Goal: Task Accomplishment & Management: Complete application form

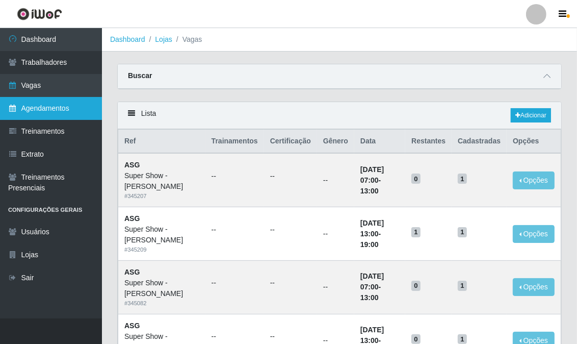
click at [73, 108] on link "Agendamentos" at bounding box center [51, 108] width 102 height 23
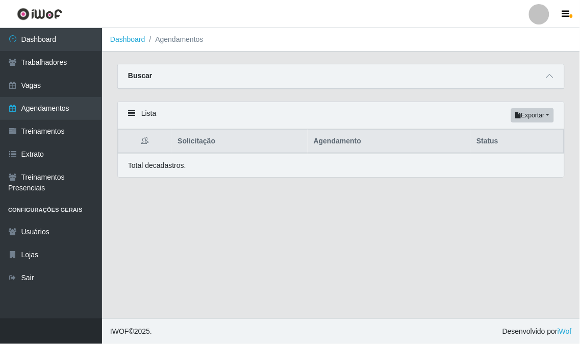
click at [193, 80] on div "Buscar" at bounding box center [341, 76] width 446 height 24
click at [187, 77] on div "Buscar" at bounding box center [341, 76] width 446 height 24
click at [189, 73] on div "Buscar" at bounding box center [341, 76] width 446 height 24
click at [150, 108] on div "Lista Exportar PDF Excel" at bounding box center [341, 115] width 446 height 27
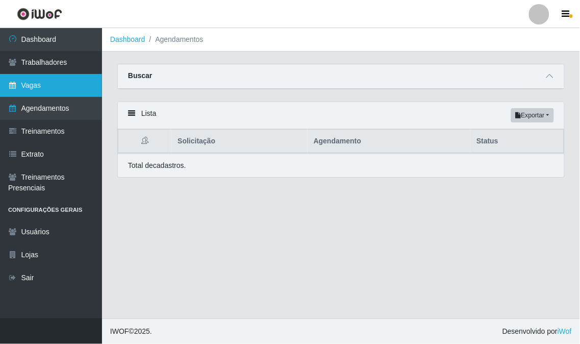
click at [37, 83] on link "Vagas" at bounding box center [51, 85] width 102 height 23
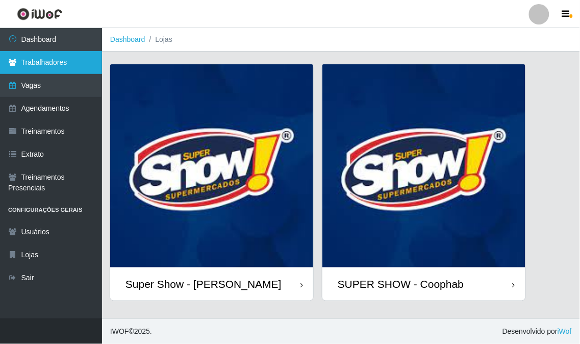
click at [54, 63] on link "Trabalhadores" at bounding box center [51, 62] width 102 height 23
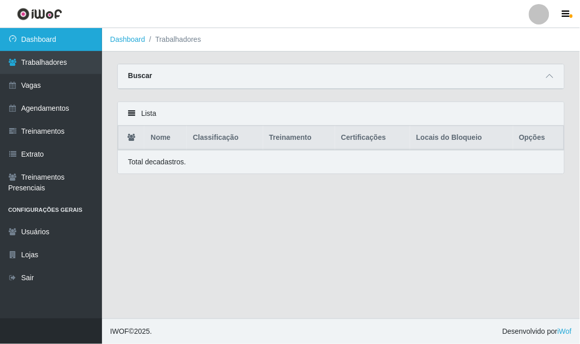
click at [50, 39] on link "Dashboard" at bounding box center [51, 39] width 102 height 23
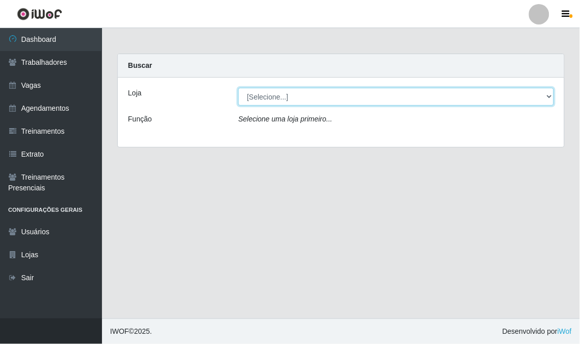
click at [270, 93] on select "[Selecione...] Super Show - Abel Cabral SUPER SHOW - Coophab" at bounding box center [396, 97] width 316 height 18
select select "120"
click at [238, 88] on select "[Selecione...] Super Show - Abel Cabral SUPER SHOW - Coophab" at bounding box center [396, 97] width 316 height 18
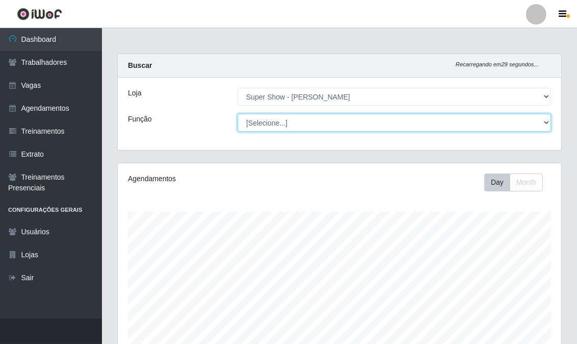
drag, startPoint x: 274, startPoint y: 104, endPoint x: 276, endPoint y: 123, distance: 19.0
click at [276, 123] on select "[Selecione...] ASG Auxiliar de Estacionamento Balconista Embalador Embalador + …" at bounding box center [395, 123] width 314 height 18
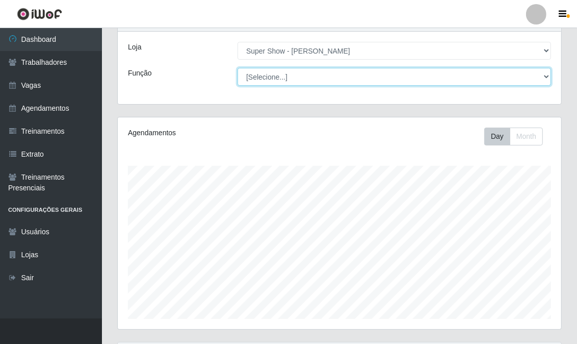
scroll to position [0, 0]
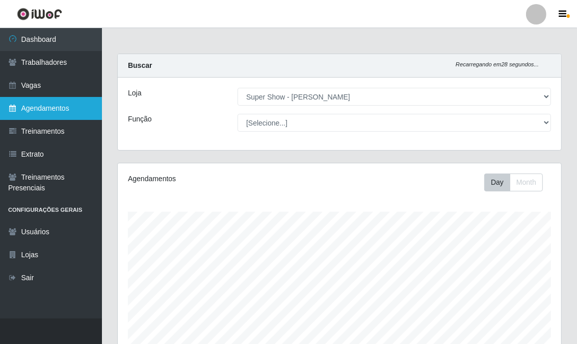
click at [39, 108] on link "Agendamentos" at bounding box center [51, 108] width 102 height 23
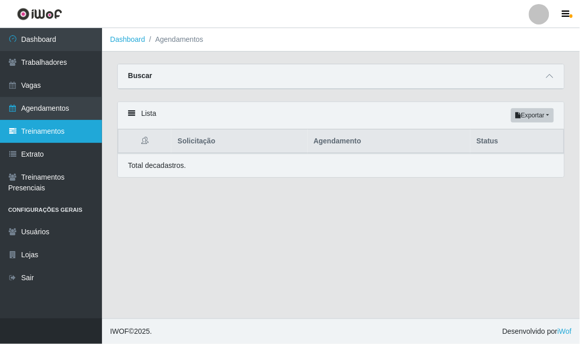
click at [37, 123] on link "Treinamentos" at bounding box center [51, 131] width 102 height 23
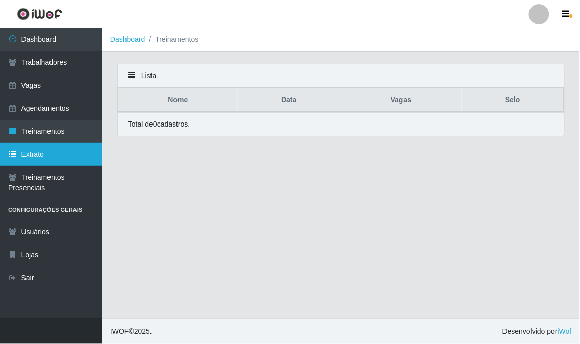
click at [37, 150] on link "Extrato" at bounding box center [51, 154] width 102 height 23
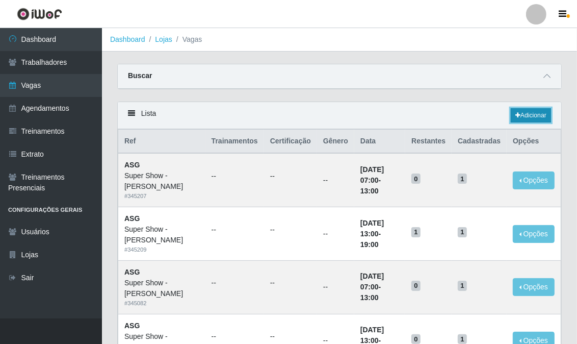
click at [544, 110] on link "Adicionar" at bounding box center [531, 115] width 40 height 14
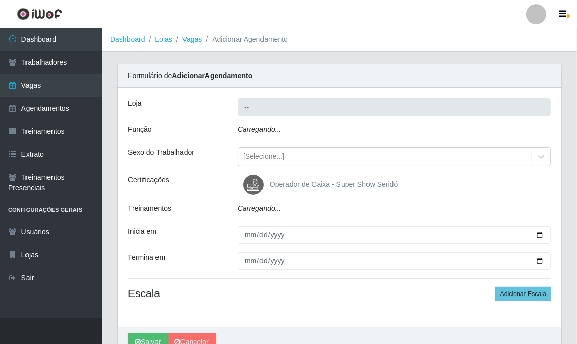
type input "Super Show - [PERSON_NAME]"
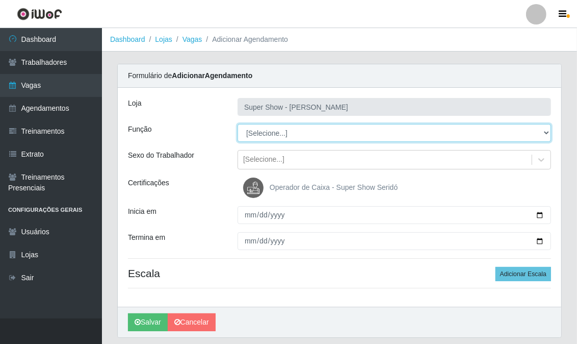
click at [273, 134] on select "[Selecione...] ASG Auxiliar de Estacionamento Balconista Embalador Embalador + …" at bounding box center [395, 133] width 314 height 18
select select "16"
click at [238, 124] on select "[Selecione...] ASG Auxiliar de Estacionamento Balconista Embalador Embalador + …" at bounding box center [395, 133] width 314 height 18
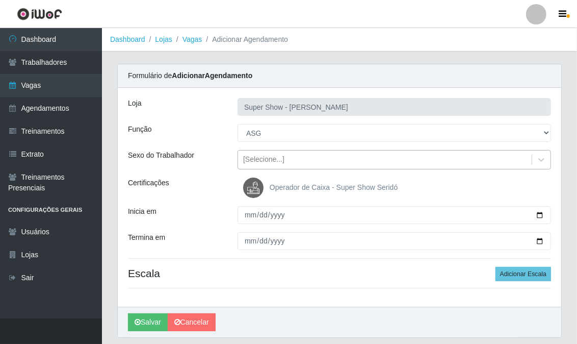
click at [264, 162] on div "[Selecione...]" at bounding box center [263, 160] width 41 height 11
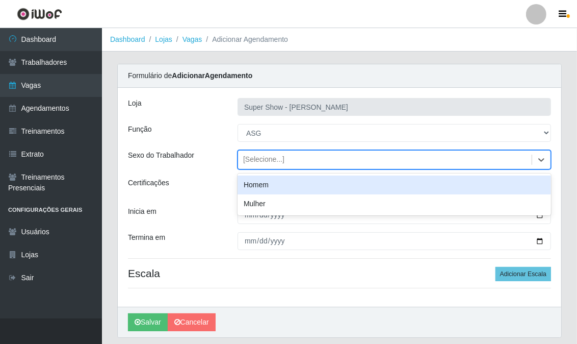
click at [264, 162] on div "[Selecione...]" at bounding box center [263, 160] width 41 height 11
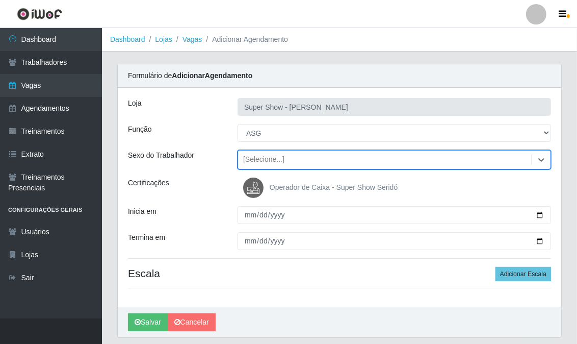
click at [273, 154] on div "[Selecione...]" at bounding box center [385, 159] width 294 height 17
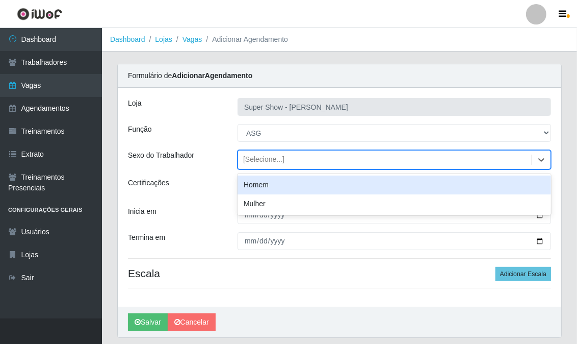
click at [268, 184] on div "Homem" at bounding box center [395, 184] width 314 height 19
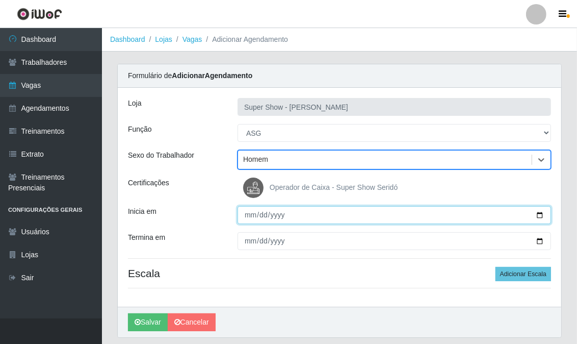
click at [247, 213] on input "Inicia em" at bounding box center [395, 215] width 314 height 18
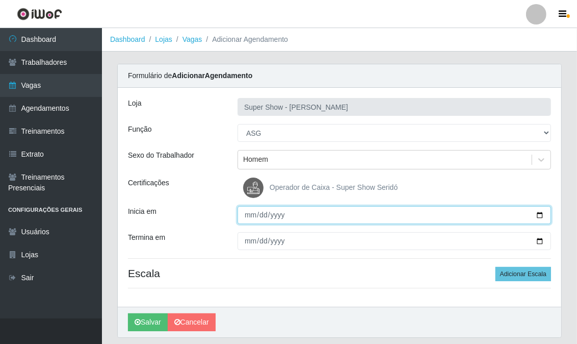
click at [247, 213] on input "Inicia em" at bounding box center [395, 215] width 314 height 18
type input "2025-09-16"
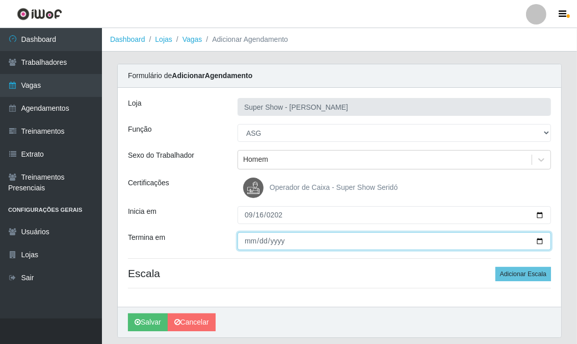
click at [248, 244] on input "Termina em" at bounding box center [395, 241] width 314 height 18
type input "2025-09-16"
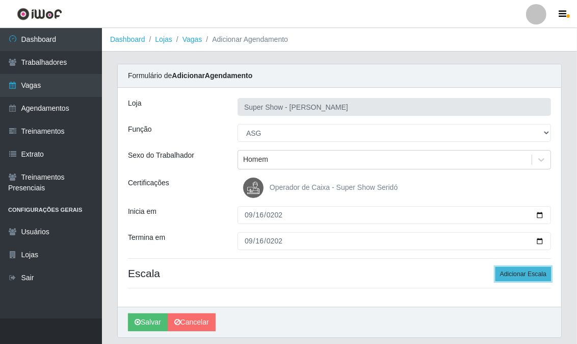
click at [514, 267] on button "Adicionar Escala" at bounding box center [524, 274] width 56 height 14
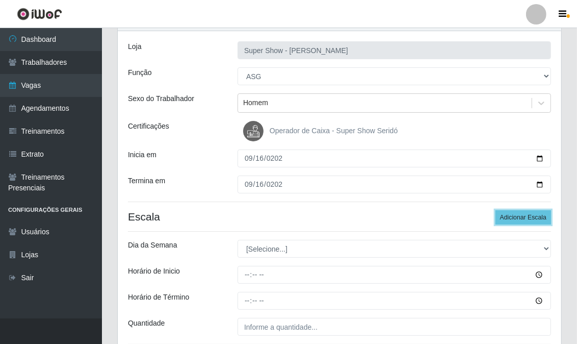
scroll to position [113, 0]
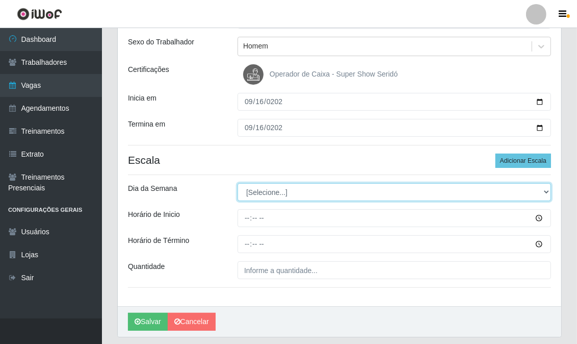
click at [280, 189] on select "[Selecione...] Segunda Terça Quarta Quinta Sexta Sábado Domingo" at bounding box center [395, 192] width 314 height 18
select select "2"
click at [238, 183] on select "[Selecione...] Segunda Terça Quarta Quinta Sexta Sábado Domingo" at bounding box center [395, 192] width 314 height 18
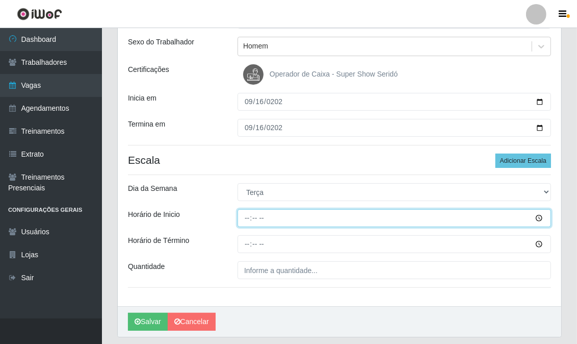
click at [245, 217] on input "Horário de Inicio" at bounding box center [395, 218] width 314 height 18
type input "07:00"
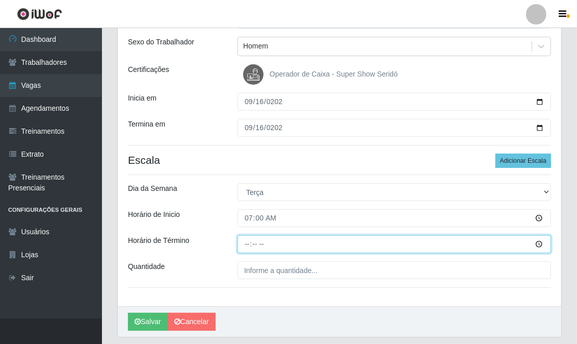
click at [246, 244] on input "Horário de Término" at bounding box center [395, 244] width 314 height 18
type input "13:00"
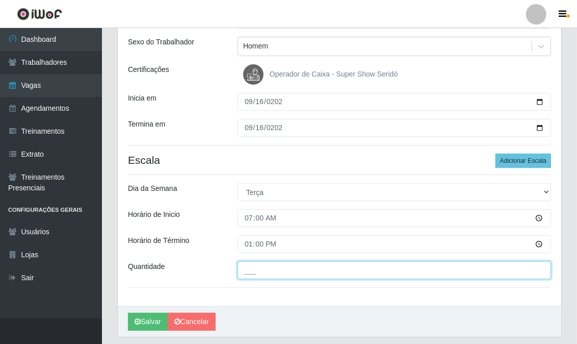
click at [247, 271] on input "___" at bounding box center [395, 270] width 314 height 18
type input "1__"
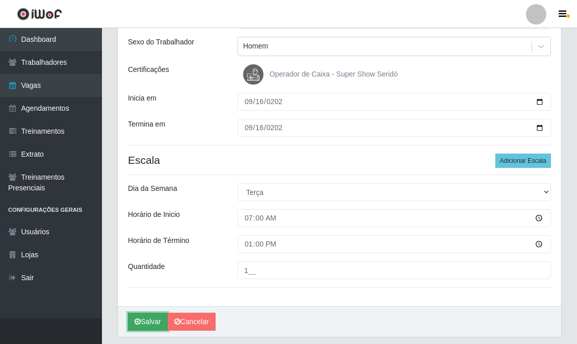
click at [147, 320] on button "Salvar" at bounding box center [148, 322] width 40 height 18
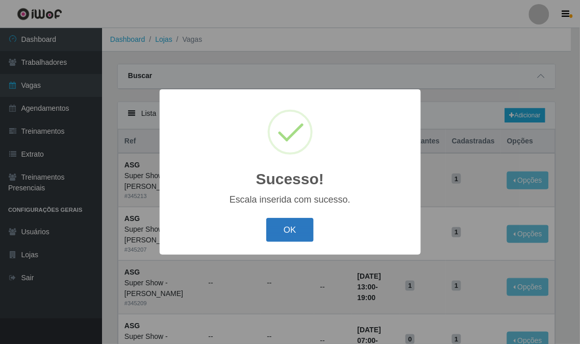
click at [284, 233] on button "OK" at bounding box center [289, 230] width 47 height 24
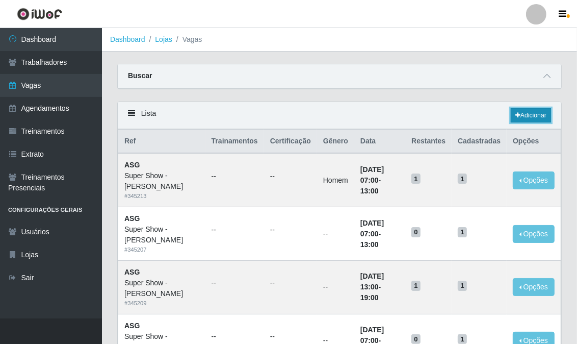
click at [519, 109] on link "Adicionar" at bounding box center [531, 115] width 40 height 14
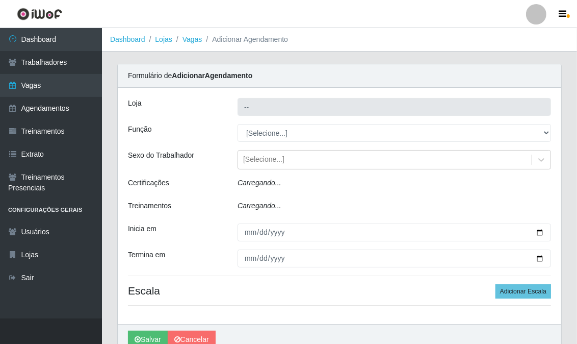
type input "Super Show - [PERSON_NAME]"
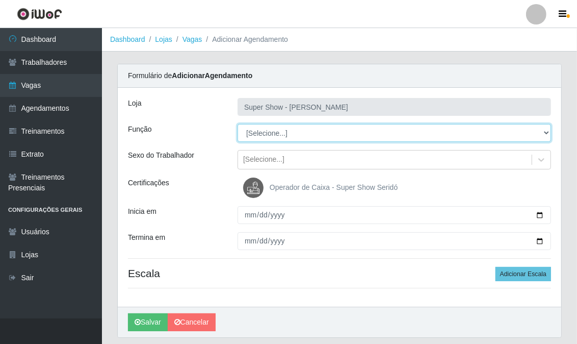
click at [261, 135] on select "[Selecione...] ASG Auxiliar de Estacionamento Balconista Embalador Embalador + …" at bounding box center [395, 133] width 314 height 18
select select "16"
click at [238, 124] on select "[Selecione...] ASG Auxiliar de Estacionamento Balconista Embalador Embalador + …" at bounding box center [395, 133] width 314 height 18
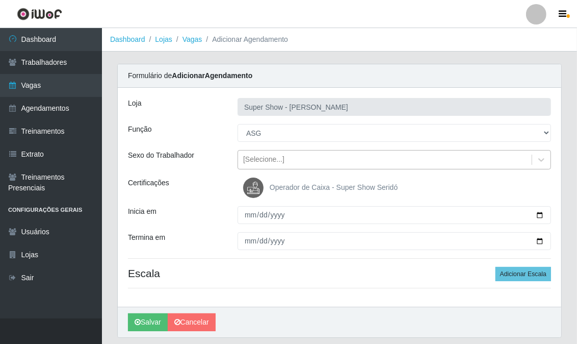
click at [261, 157] on div "[Selecione...]" at bounding box center [263, 160] width 41 height 11
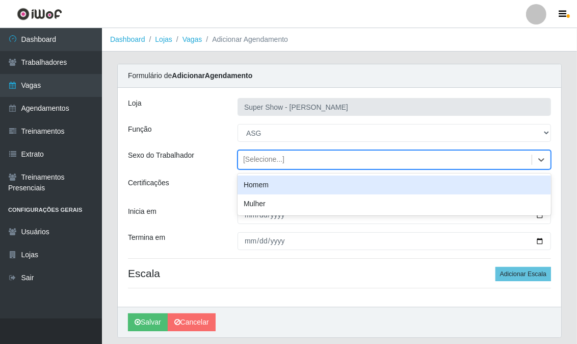
click at [261, 157] on div "[Selecione...]" at bounding box center [263, 160] width 41 height 11
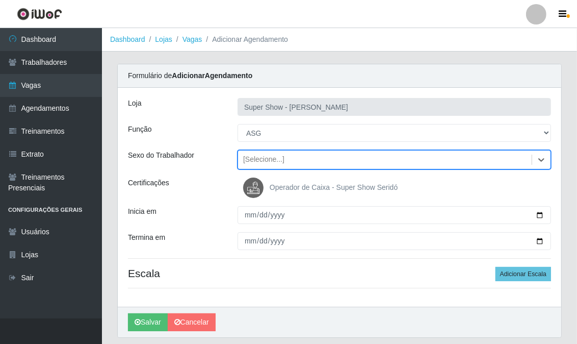
click at [261, 157] on div "[Selecione...]" at bounding box center [263, 160] width 41 height 11
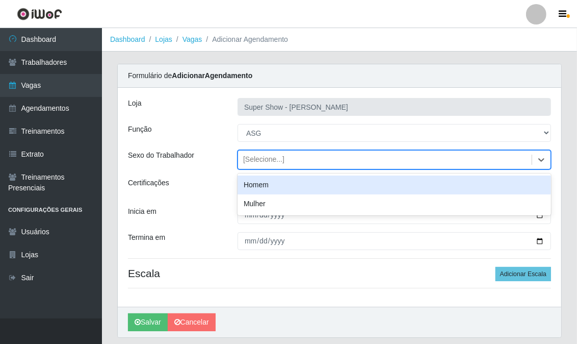
click at [261, 179] on div "Homem" at bounding box center [395, 184] width 314 height 19
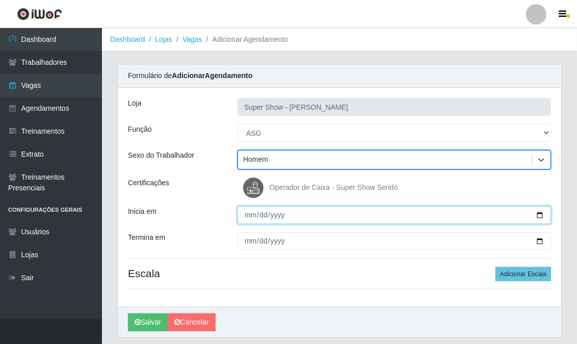
click at [244, 218] on input "Inicia em" at bounding box center [395, 215] width 314 height 18
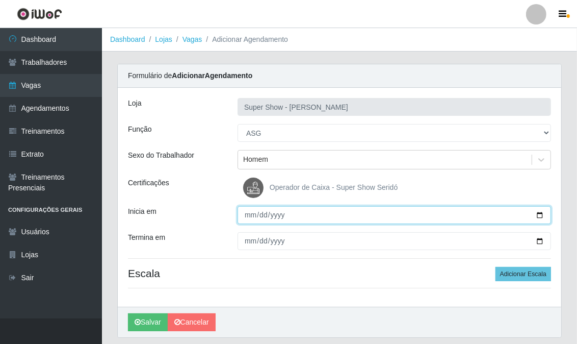
click at [244, 218] on input "Inicia em" at bounding box center [395, 215] width 314 height 18
type input "2025-09-16"
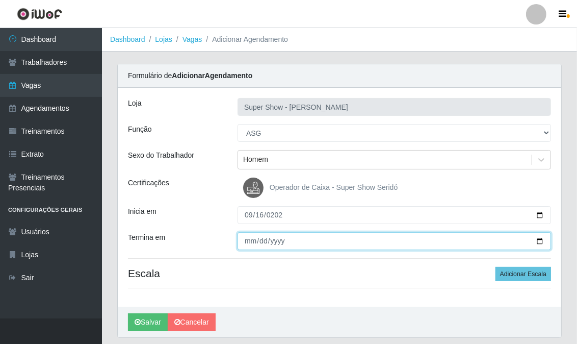
click at [246, 242] on input "Termina em" at bounding box center [395, 241] width 314 height 18
click at [247, 242] on input "Termina em" at bounding box center [395, 241] width 314 height 18
type input "2025-09-16"
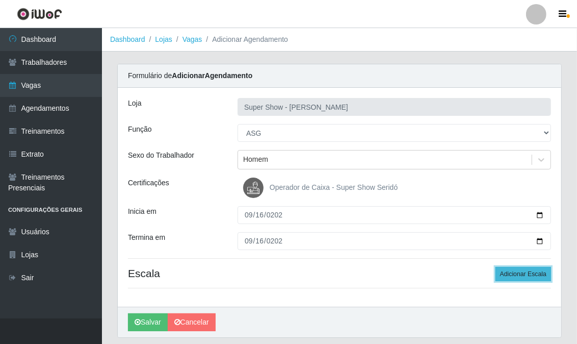
click at [538, 267] on button "Adicionar Escala" at bounding box center [524, 274] width 56 height 14
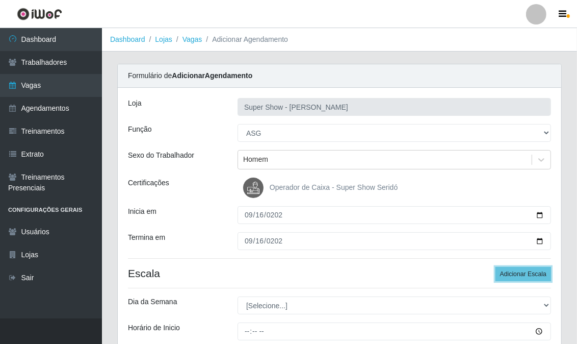
scroll to position [113, 0]
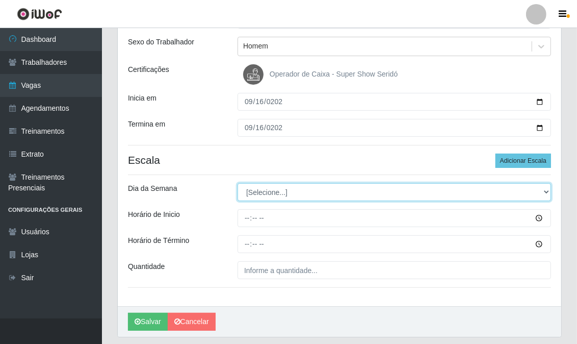
click at [275, 192] on select "[Selecione...] Segunda Terça Quarta Quinta Sexta Sábado Domingo" at bounding box center [395, 192] width 314 height 18
select select "2"
click at [238, 183] on select "[Selecione...] Segunda Terça Quarta Quinta Sexta Sábado Domingo" at bounding box center [395, 192] width 314 height 18
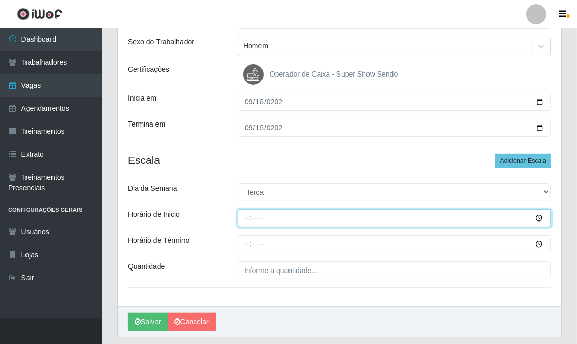
click at [246, 215] on input "Horário de Inicio" at bounding box center [395, 218] width 314 height 18
type input "13:00"
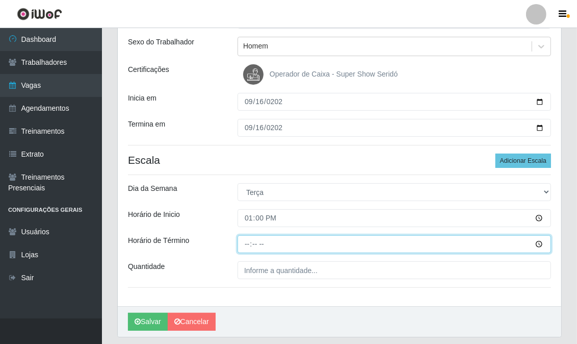
click at [247, 241] on input "Horário de Término" at bounding box center [395, 244] width 314 height 18
type input "19:00"
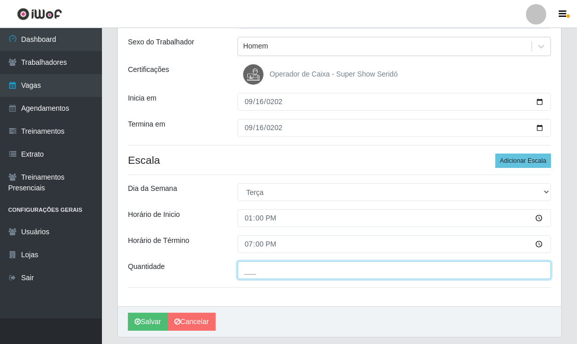
click at [248, 269] on input "___" at bounding box center [395, 270] width 314 height 18
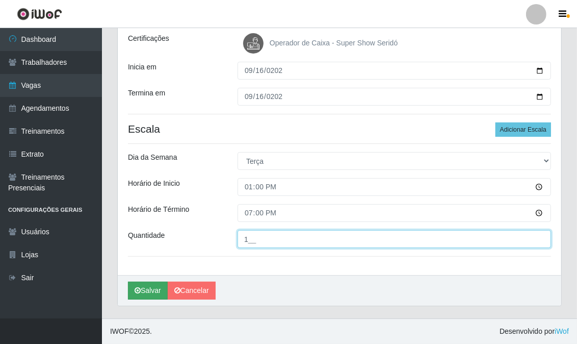
type input "1__"
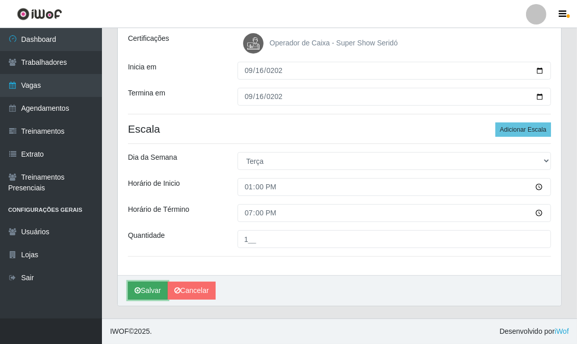
click at [162, 292] on button "Salvar" at bounding box center [148, 291] width 40 height 18
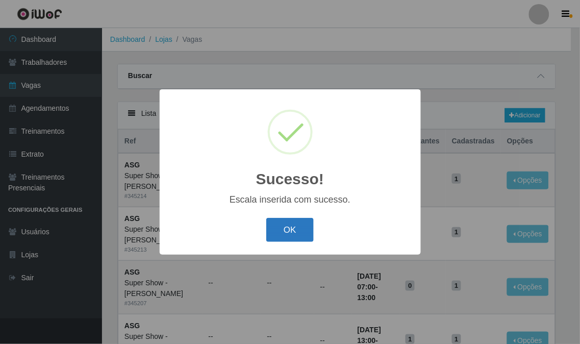
click at [274, 237] on button "OK" at bounding box center [289, 230] width 47 height 24
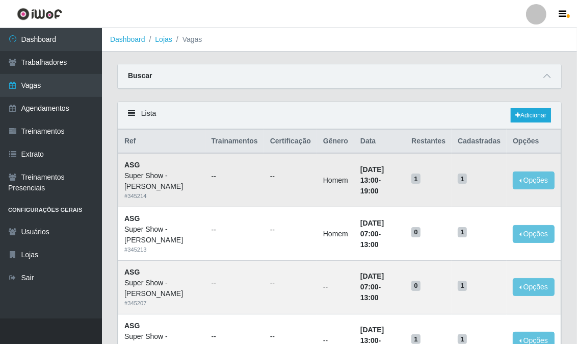
scroll to position [57, 0]
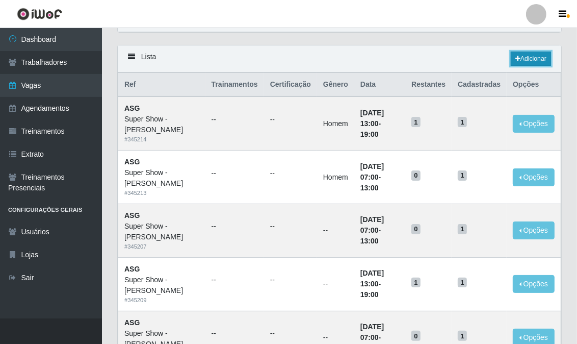
click at [537, 63] on link "Adicionar" at bounding box center [531, 59] width 40 height 14
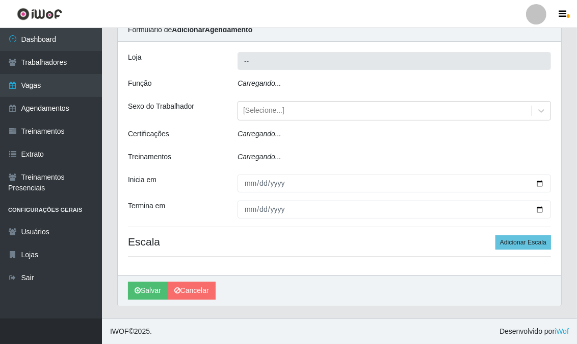
scroll to position [18, 0]
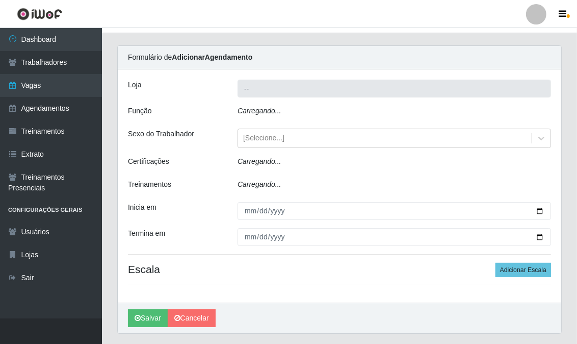
type input "Super Show - [PERSON_NAME]"
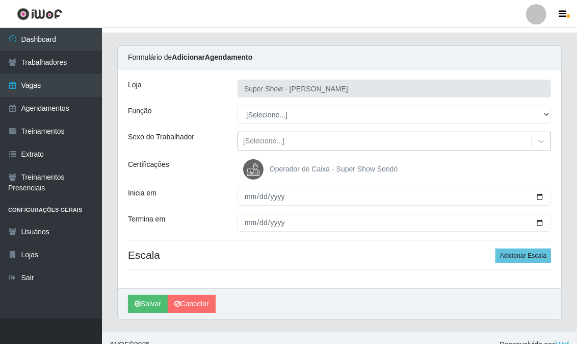
click at [259, 141] on div "[Selecione...]" at bounding box center [263, 141] width 41 height 11
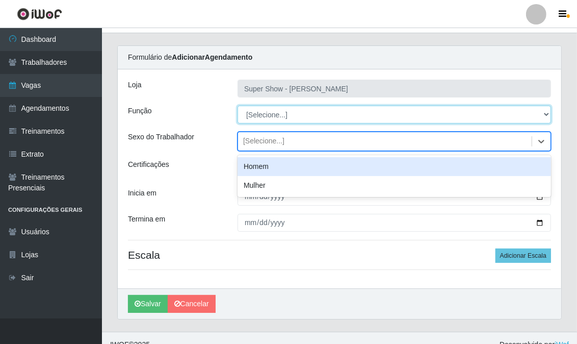
click at [264, 111] on select "[Selecione...] ASG Auxiliar de Estacionamento Balconista Embalador Embalador + …" at bounding box center [395, 115] width 314 height 18
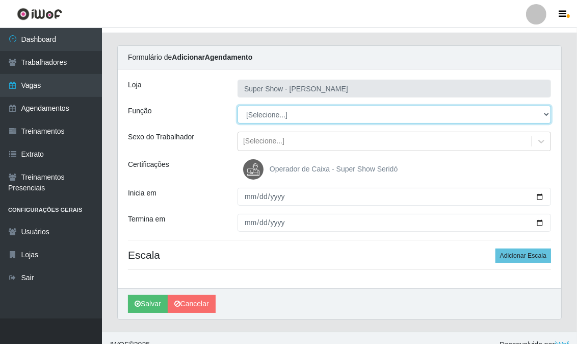
select select "16"
click at [238, 106] on select "[Selecione...] ASG Auxiliar de Estacionamento Balconista Embalador Embalador + …" at bounding box center [395, 115] width 314 height 18
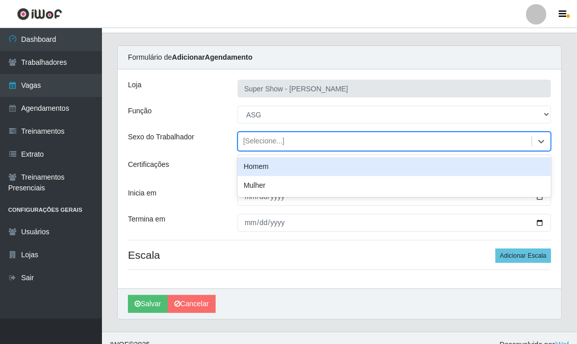
click at [254, 138] on div "[Selecione...]" at bounding box center [263, 141] width 41 height 11
click at [258, 165] on div "Homem" at bounding box center [395, 166] width 314 height 19
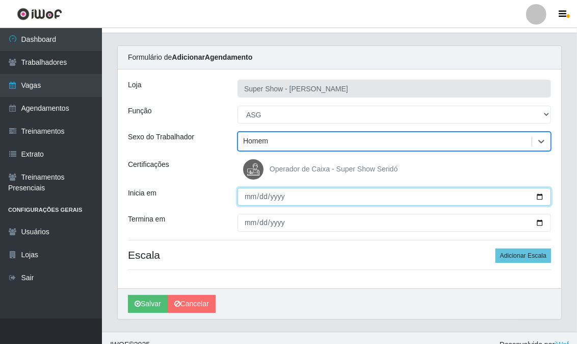
click at [248, 196] on input "Inicia em" at bounding box center [395, 197] width 314 height 18
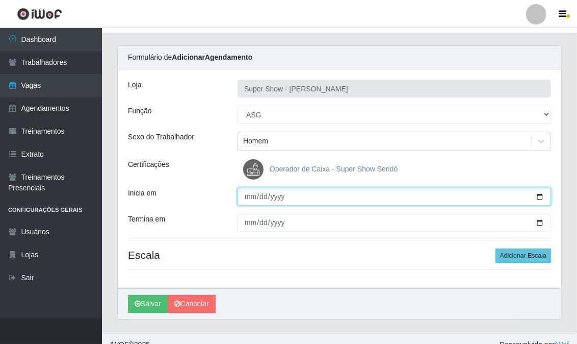
click at [248, 196] on input "Inicia em" at bounding box center [395, 197] width 314 height 18
type input "2025-09-17"
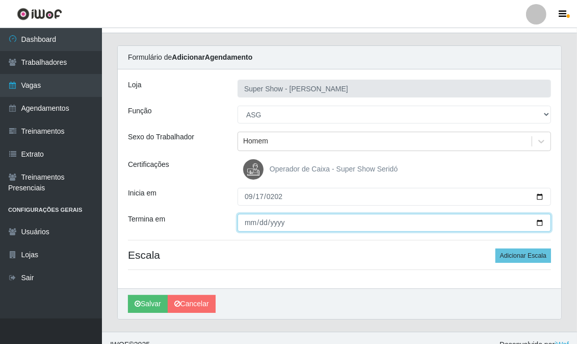
click at [248, 227] on input "Termina em" at bounding box center [395, 223] width 314 height 18
type input "2025-09-17"
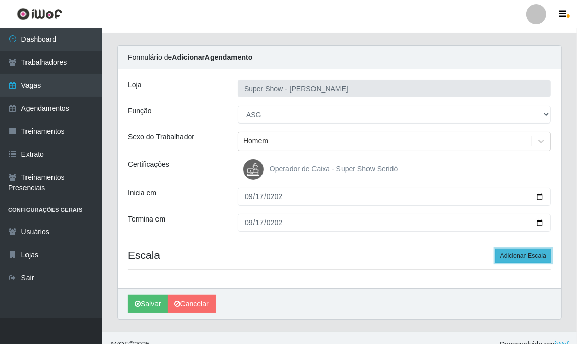
click at [541, 257] on button "Adicionar Escala" at bounding box center [524, 255] width 56 height 14
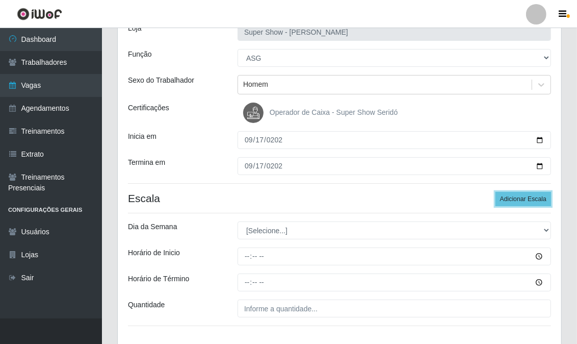
scroll to position [132, 0]
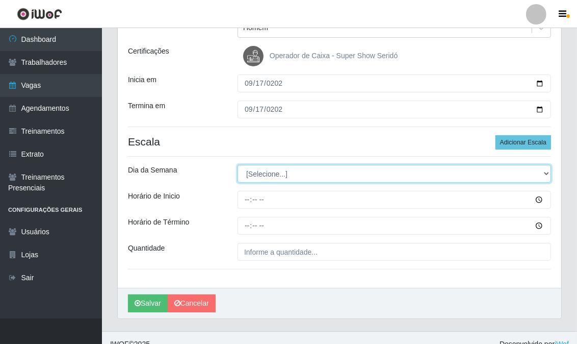
click at [260, 178] on select "[Selecione...] Segunda Terça Quarta Quinta Sexta Sábado Domingo" at bounding box center [395, 174] width 314 height 18
select select "3"
click at [238, 165] on select "[Selecione...] Segunda Terça Quarta Quinta Sexta Sábado Domingo" at bounding box center [395, 174] width 314 height 18
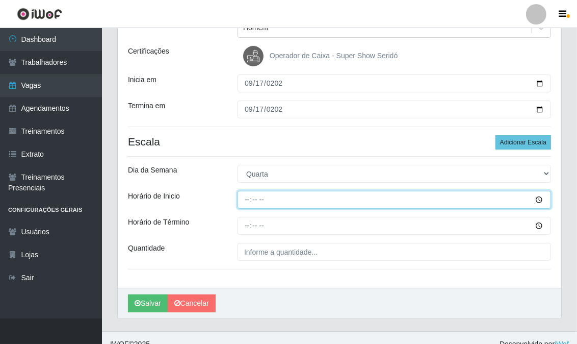
click at [250, 197] on input "Horário de Inicio" at bounding box center [395, 200] width 314 height 18
type input "07:00"
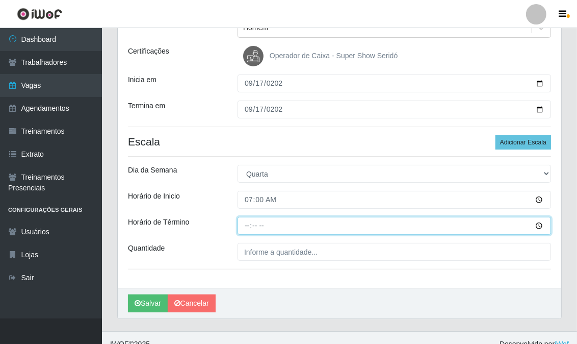
click at [248, 228] on input "Horário de Término" at bounding box center [395, 226] width 314 height 18
type input "13:00"
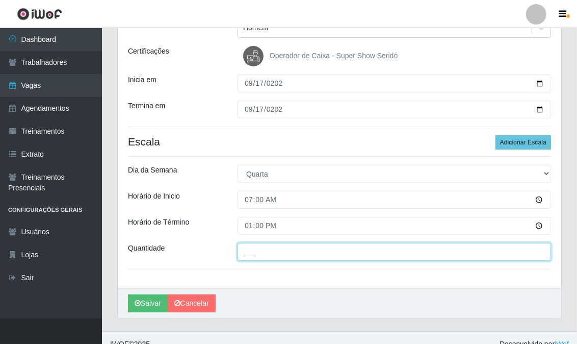
click at [259, 253] on input "___" at bounding box center [395, 252] width 314 height 18
type input "1__"
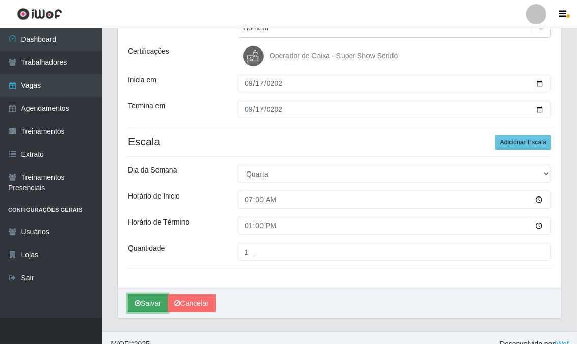
click at [150, 301] on button "Salvar" at bounding box center [148, 303] width 40 height 18
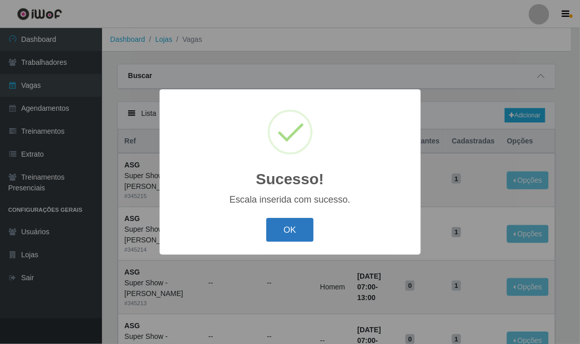
click at [296, 237] on button "OK" at bounding box center [289, 230] width 47 height 24
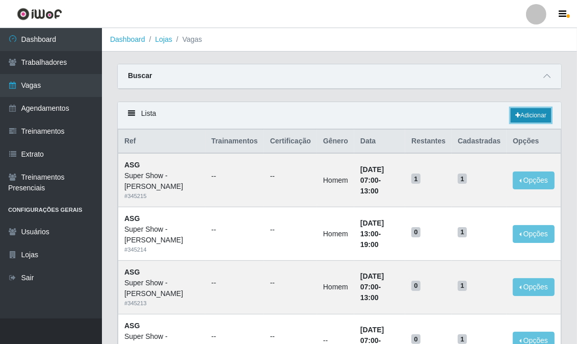
click at [519, 113] on link "Adicionar" at bounding box center [531, 115] width 40 height 14
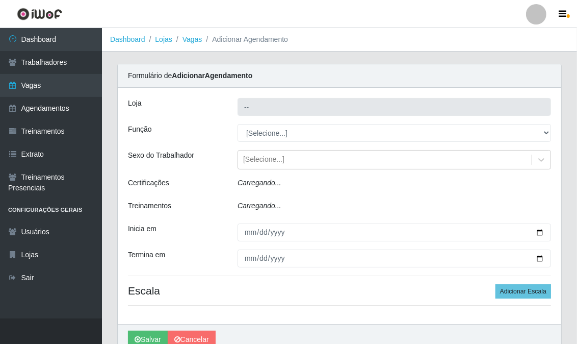
type input "Super Show - [PERSON_NAME]"
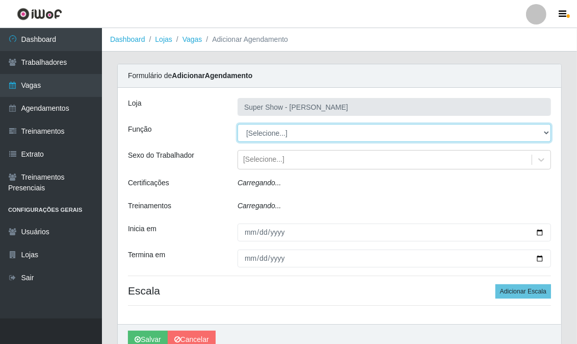
click at [278, 131] on select "[Selecione...] ASG Auxiliar de Estacionamento Balconista Embalador Embalador + …" at bounding box center [395, 133] width 314 height 18
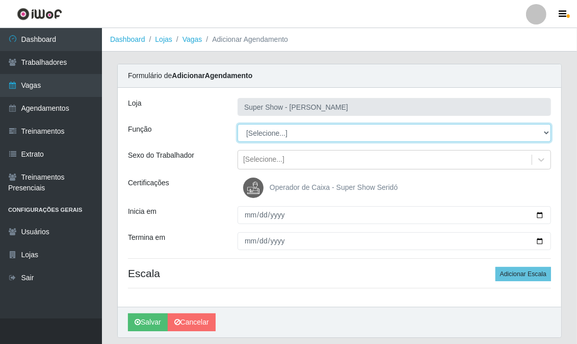
select select "16"
click at [238, 124] on select "[Selecione...] ASG Auxiliar de Estacionamento Balconista Embalador Embalador + …" at bounding box center [395, 133] width 314 height 18
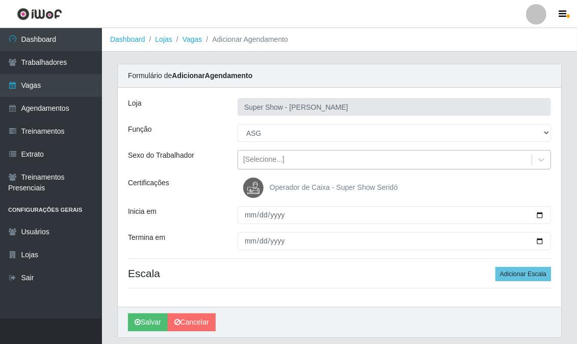
click at [257, 155] on div "[Selecione...]" at bounding box center [263, 160] width 41 height 11
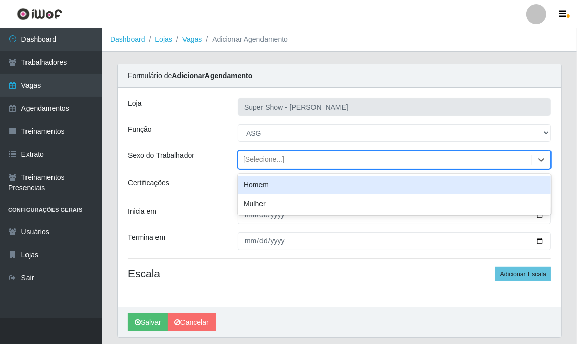
click at [269, 187] on div "Homem" at bounding box center [395, 184] width 314 height 19
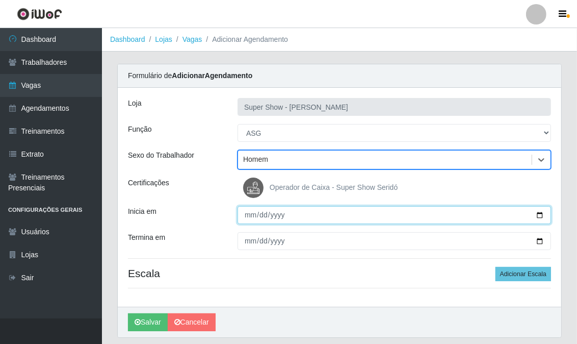
click at [248, 212] on input "Inicia em" at bounding box center [395, 215] width 314 height 18
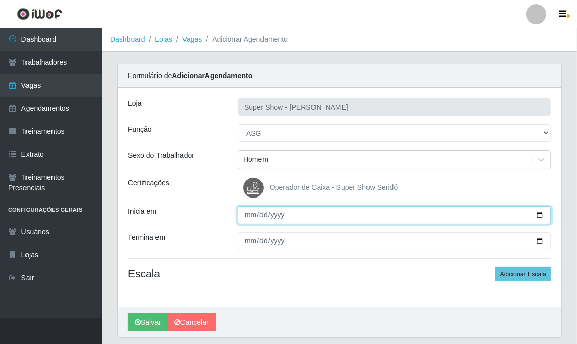
click at [248, 212] on input "Inicia em" at bounding box center [395, 215] width 314 height 18
type input "2025-09-18"
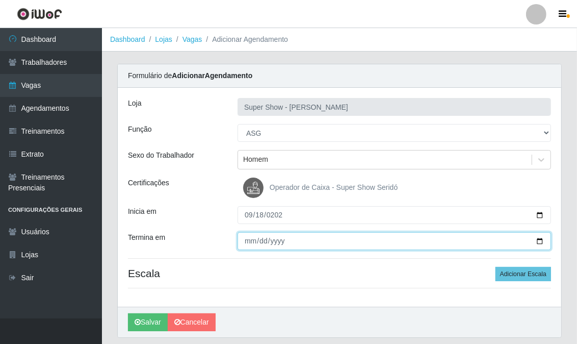
click at [255, 237] on input "Termina em" at bounding box center [395, 241] width 314 height 18
type input "2025-09-18"
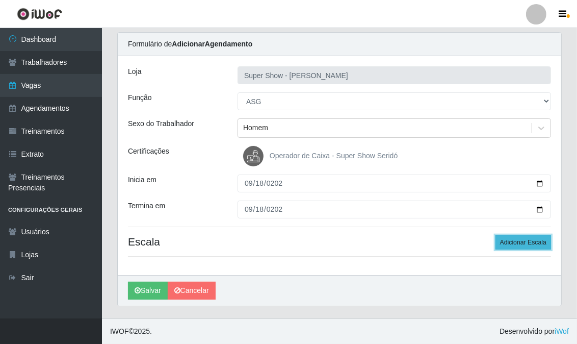
click at [523, 242] on button "Adicionar Escala" at bounding box center [524, 242] width 56 height 14
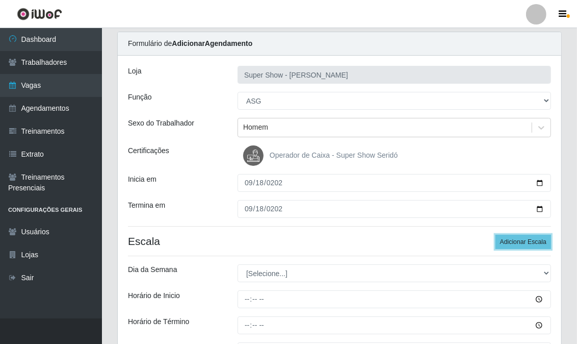
scroll to position [89, 0]
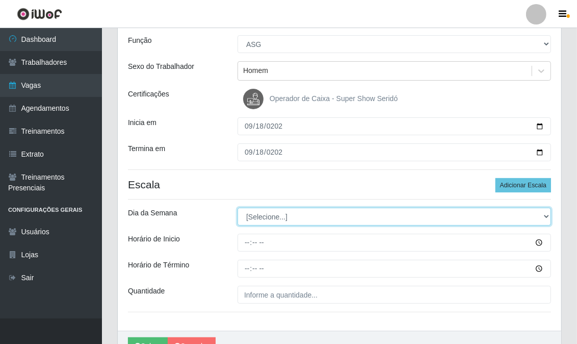
click at [267, 215] on select "[Selecione...] Segunda Terça Quarta Quinta Sexta Sábado Domingo" at bounding box center [395, 217] width 314 height 18
select select "4"
click at [238, 208] on select "[Selecione...] Segunda Terça Quarta Quinta Sexta Sábado Domingo" at bounding box center [395, 217] width 314 height 18
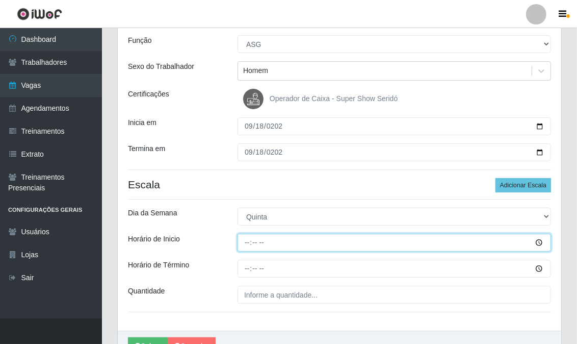
click at [245, 243] on input "Horário de Inicio" at bounding box center [395, 243] width 314 height 18
type input "07:04"
click at [252, 242] on input "Horário de Inicio" at bounding box center [395, 243] width 314 height 18
click at [257, 246] on input "Horário de Inicio" at bounding box center [395, 243] width 314 height 18
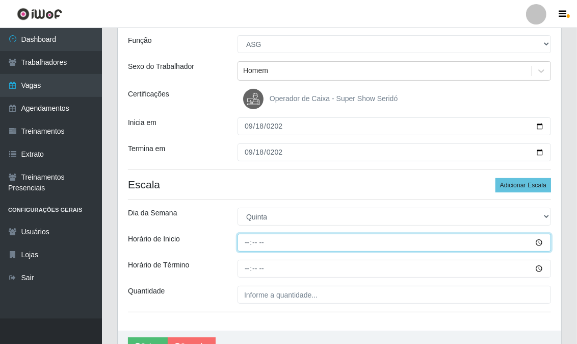
click at [246, 244] on input "Horário de Inicio" at bounding box center [395, 243] width 314 height 18
type input "07:00"
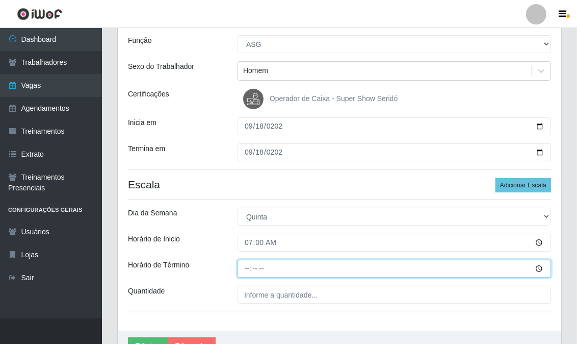
click at [250, 268] on input "Horário de Término" at bounding box center [395, 269] width 314 height 18
type input "13:00"
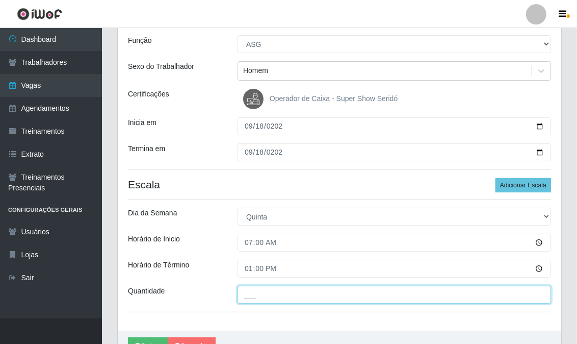
click at [263, 299] on input "___" at bounding box center [395, 295] width 314 height 18
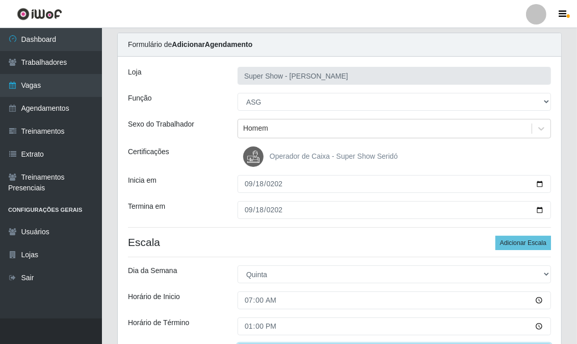
scroll to position [144, 0]
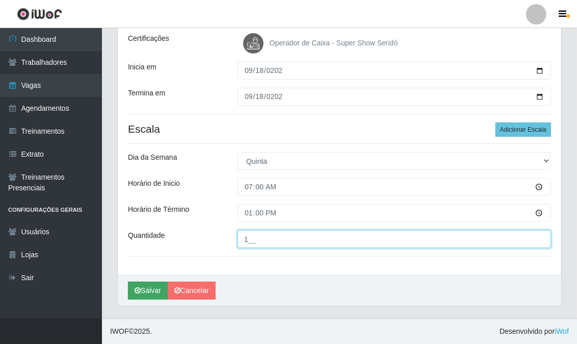
type input "1__"
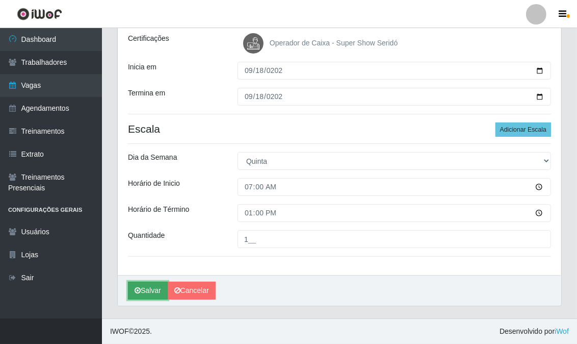
click at [148, 285] on button "Salvar" at bounding box center [148, 291] width 40 height 18
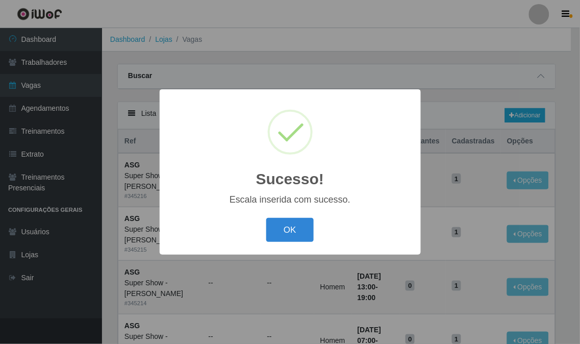
click at [263, 216] on div "OK Cancel" at bounding box center [290, 229] width 241 height 29
click at [273, 219] on button "OK" at bounding box center [289, 230] width 47 height 24
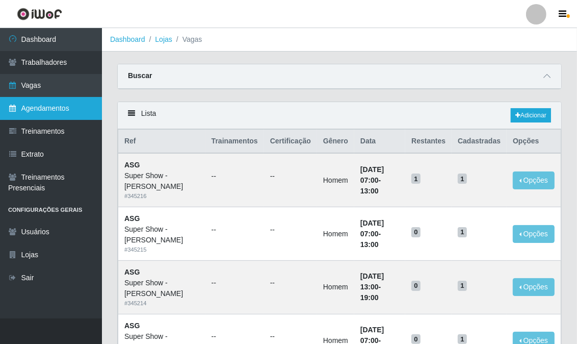
click at [44, 110] on link "Agendamentos" at bounding box center [51, 108] width 102 height 23
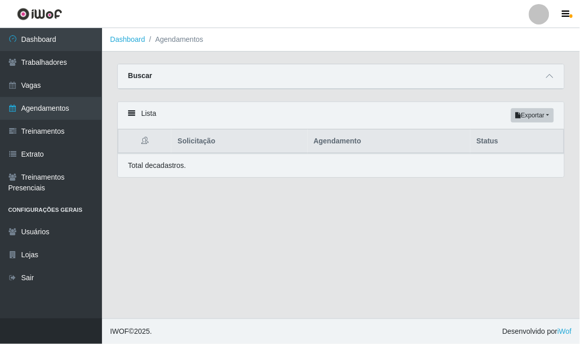
click at [130, 113] on icon at bounding box center [131, 113] width 7 height 7
click at [200, 69] on div "Buscar" at bounding box center [341, 76] width 446 height 24
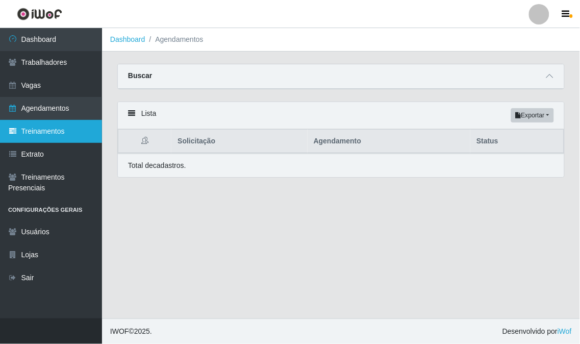
click at [65, 129] on link "Treinamentos" at bounding box center [51, 131] width 102 height 23
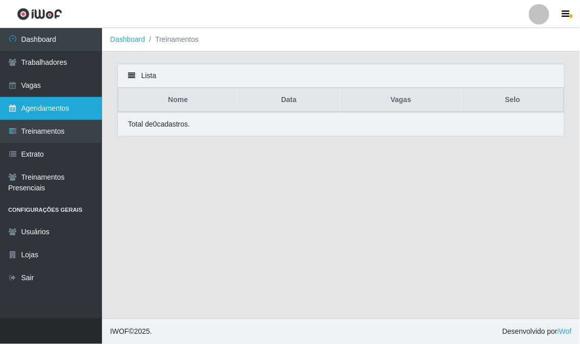
click at [63, 115] on link "Agendamentos" at bounding box center [51, 108] width 102 height 23
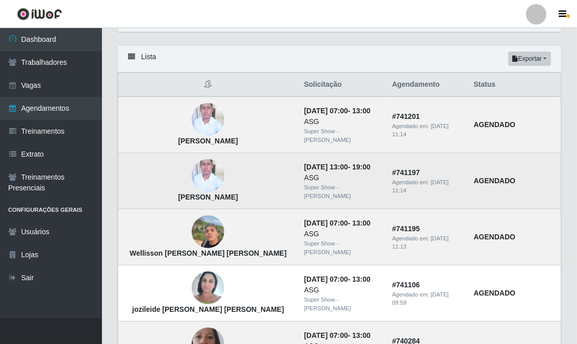
scroll to position [113, 0]
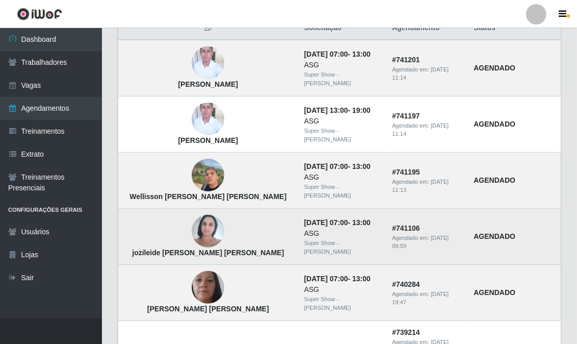
click at [192, 229] on img at bounding box center [208, 231] width 33 height 43
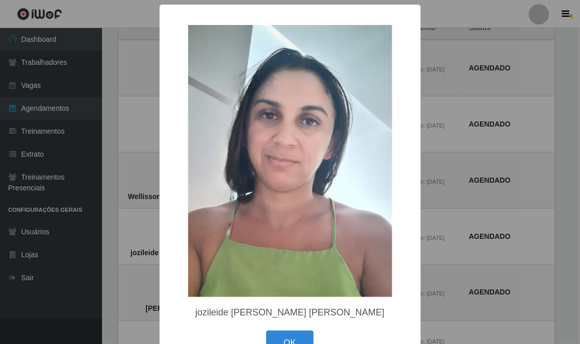
click at [455, 243] on div "× jozileide [PERSON_NAME] [PERSON_NAME] OK Cancel" at bounding box center [290, 172] width 580 height 344
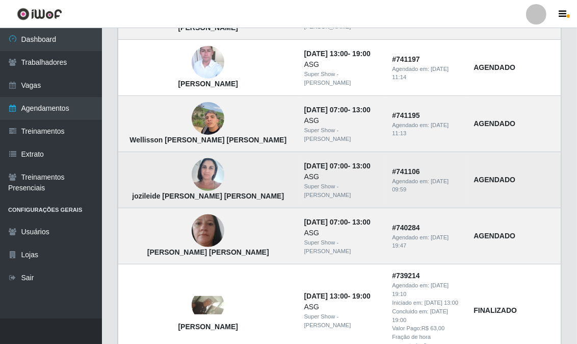
scroll to position [0, 0]
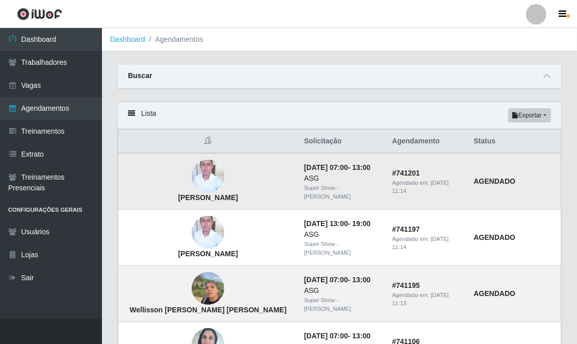
click at [202, 171] on img at bounding box center [208, 176] width 33 height 41
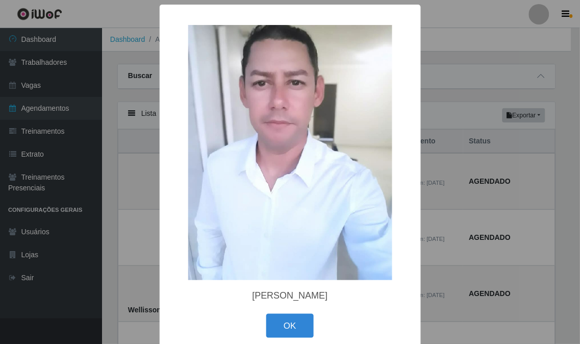
click at [489, 180] on div "× [PERSON_NAME] OK Cancel" at bounding box center [290, 172] width 580 height 344
